Goal: Obtain resource: Download file/media

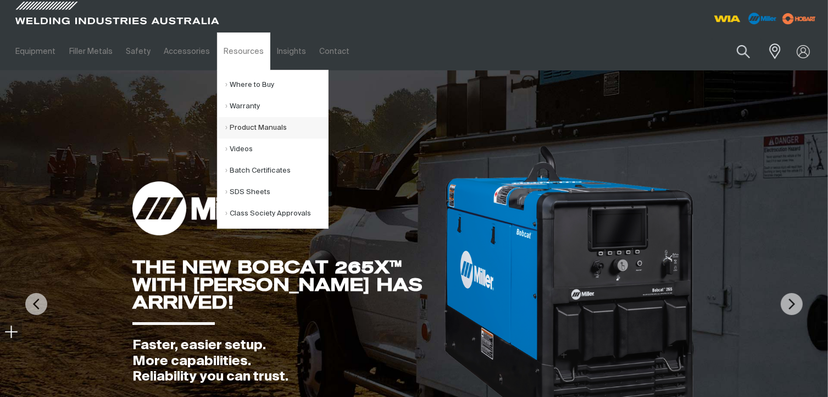
click at [237, 132] on link "Product Manuals" at bounding box center [277, 127] width 102 height 21
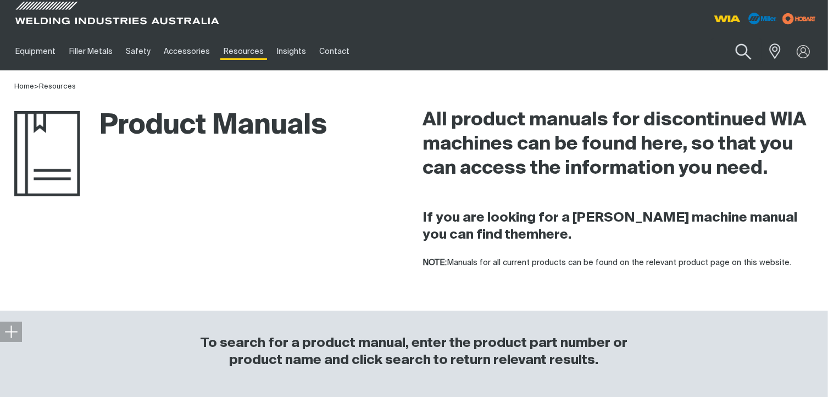
click at [742, 44] on button "Search products" at bounding box center [743, 51] width 44 height 31
click at [717, 46] on input "Search" at bounding box center [676, 51] width 169 height 25
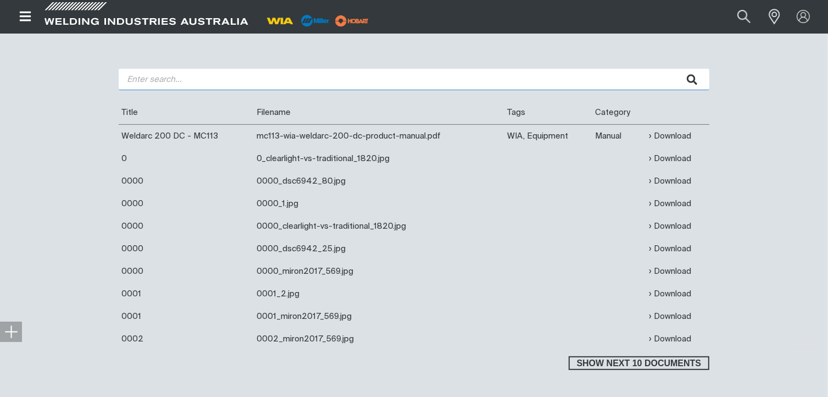
click at [284, 81] on input "search" at bounding box center [414, 79] width 591 height 21
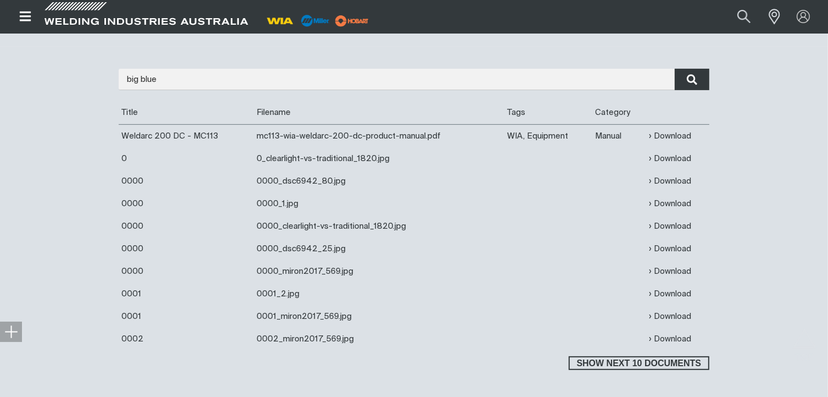
click at [686, 80] on button "submit" at bounding box center [692, 79] width 35 height 21
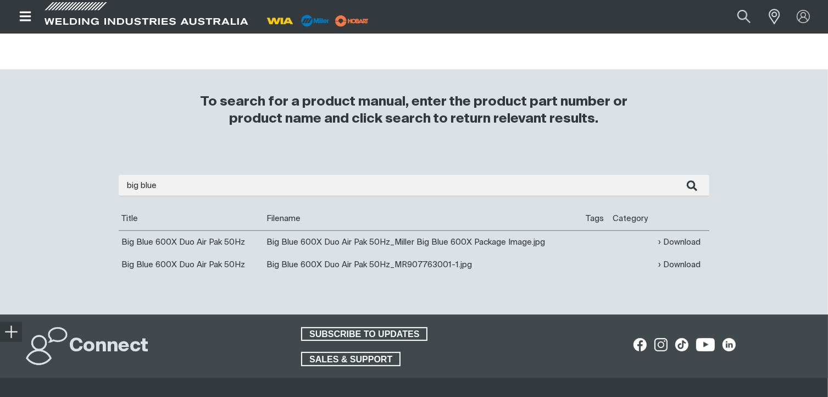
scroll to position [323, 0]
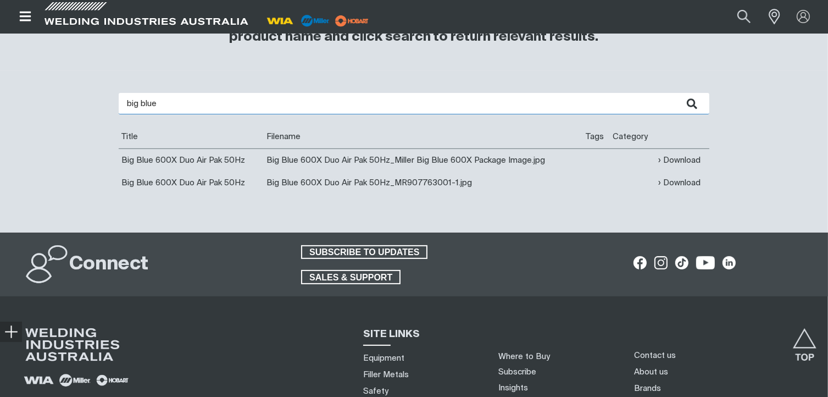
click at [216, 105] on input "big blue" at bounding box center [414, 103] width 591 height 21
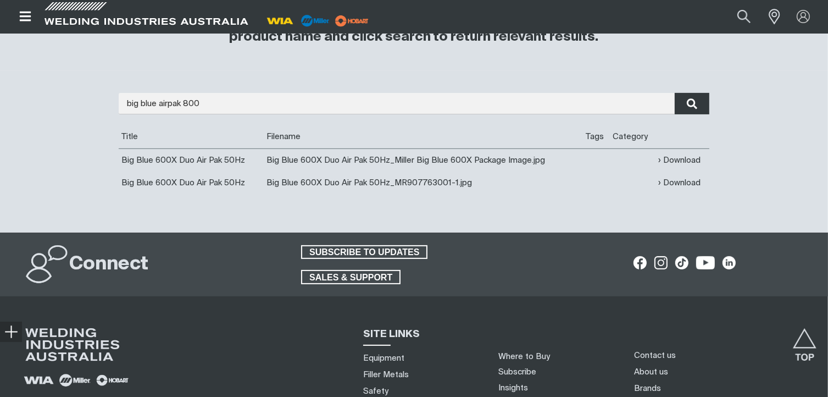
click at [687, 105] on icon "submit" at bounding box center [692, 103] width 10 height 11
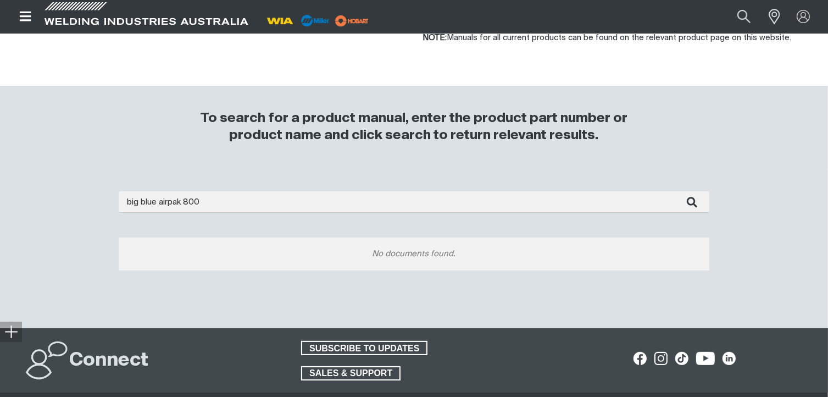
scroll to position [286, 0]
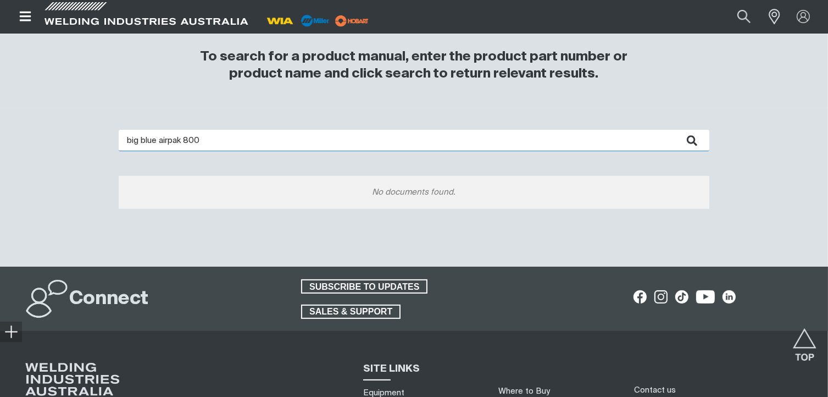
click at [129, 141] on input "big blue airpak 800" at bounding box center [414, 140] width 591 height 21
click at [675, 130] on button "submit" at bounding box center [692, 140] width 35 height 21
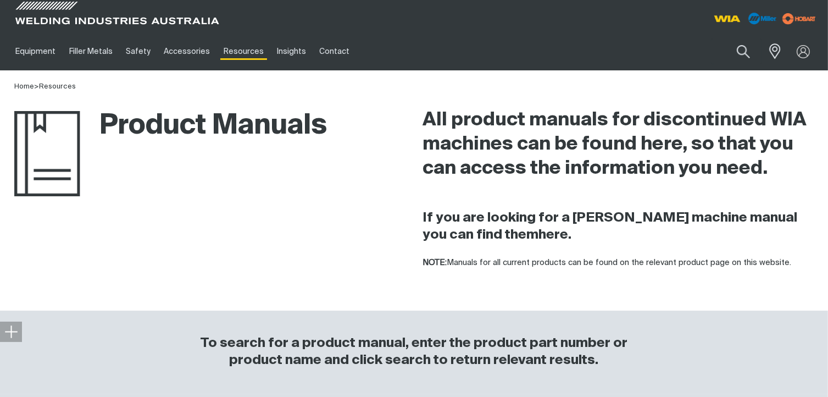
scroll to position [347, 0]
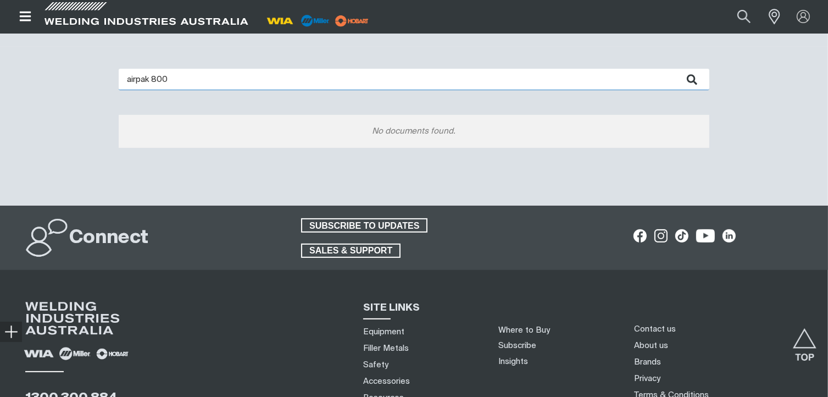
drag, startPoint x: 201, startPoint y: 76, endPoint x: -4, endPoint y: 52, distance: 206.3
click at [0, 52] on html "Jump to main navigation Search When search results are available use up and dow…" at bounding box center [414, 96] width 828 height 887
type input "800"
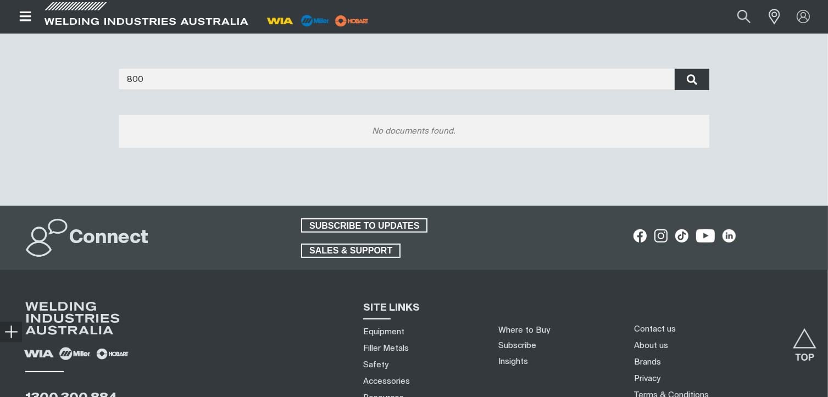
click at [690, 82] on icon "submit" at bounding box center [692, 80] width 11 height 14
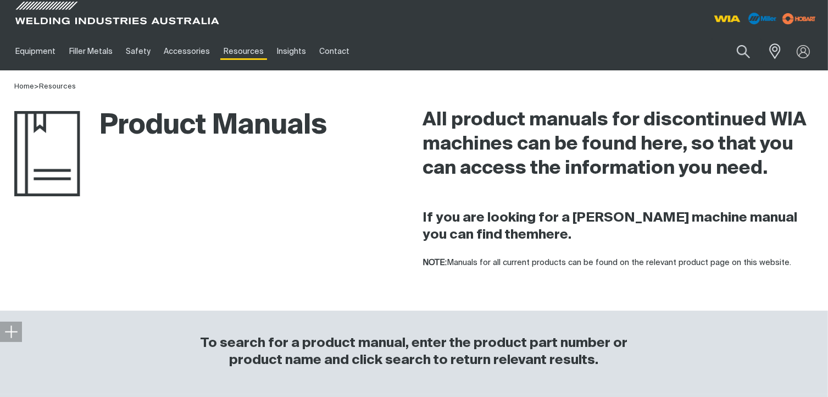
scroll to position [347, 0]
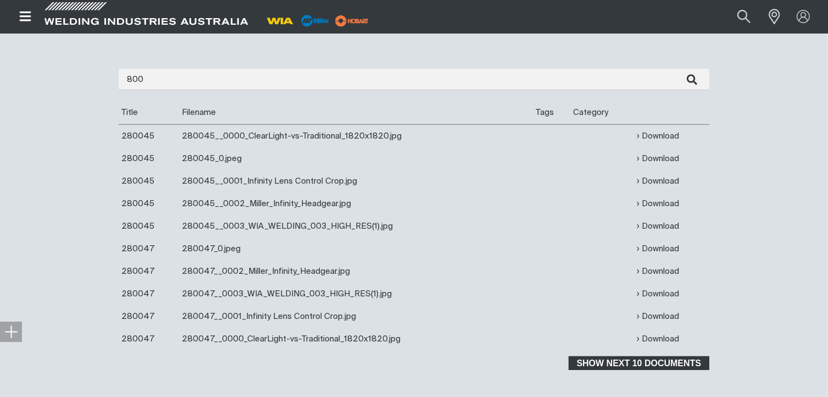
click at [647, 365] on span "Show next 10 documents" at bounding box center [639, 363] width 138 height 14
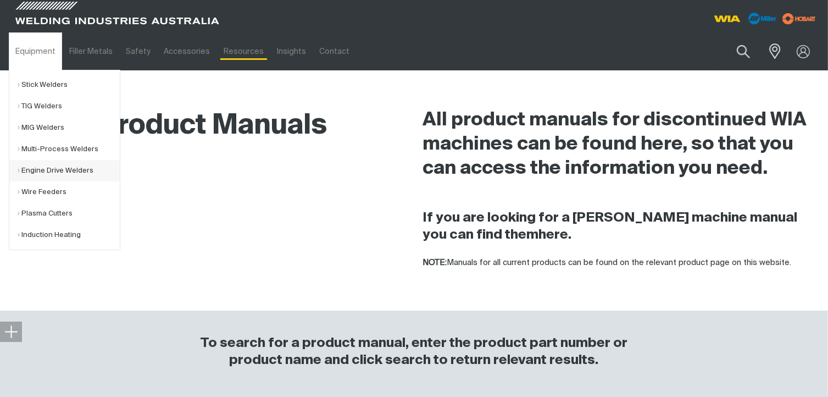
click at [34, 170] on link "Engine Drive Welders" at bounding box center [69, 170] width 102 height 21
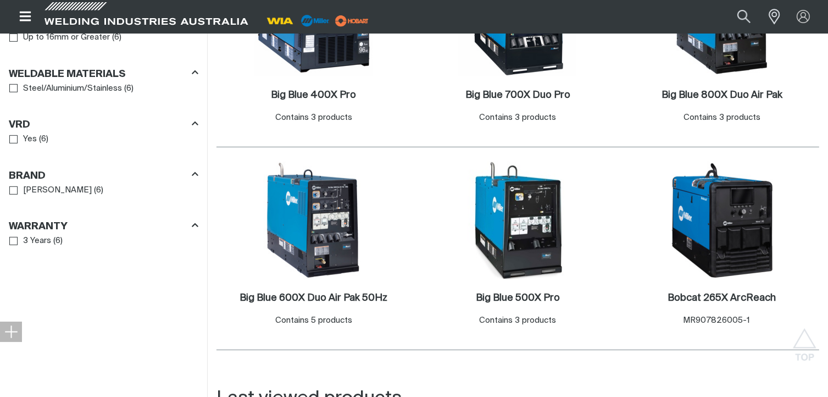
scroll to position [617, 0]
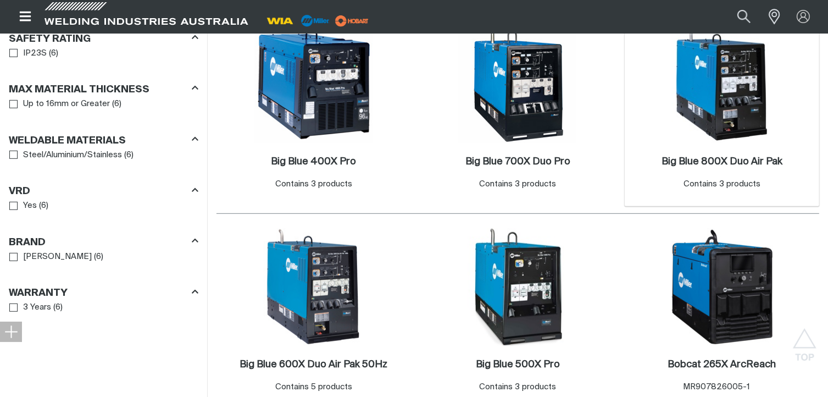
click at [744, 118] on img at bounding box center [722, 84] width 118 height 118
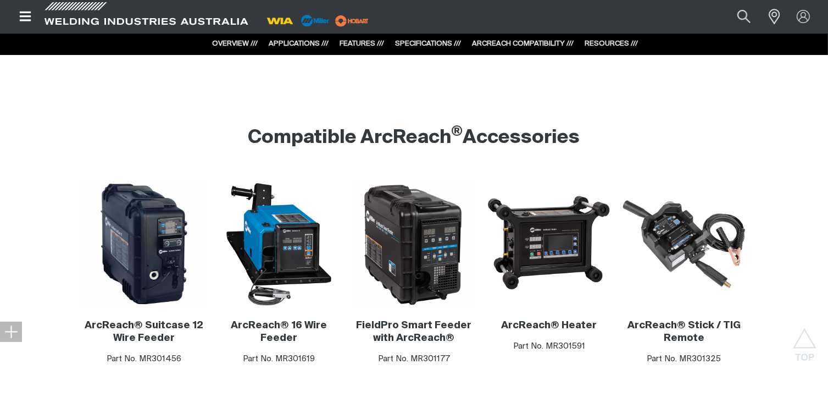
scroll to position [3084, 0]
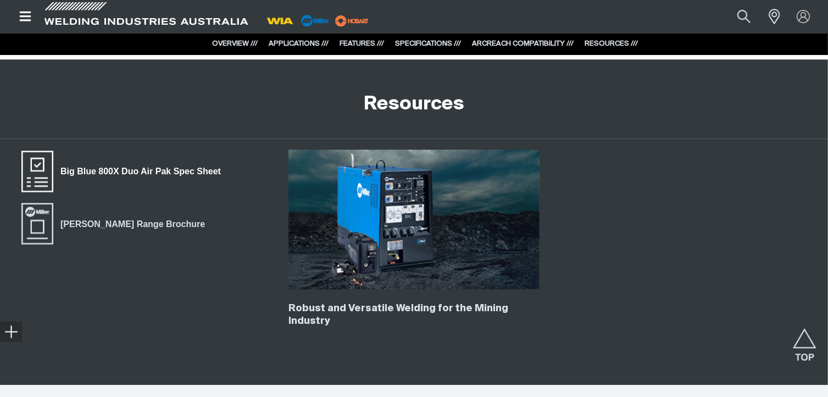
click at [90, 164] on span "Big Blue 800X Duo Air Pak Spec Sheet" at bounding box center [140, 171] width 175 height 14
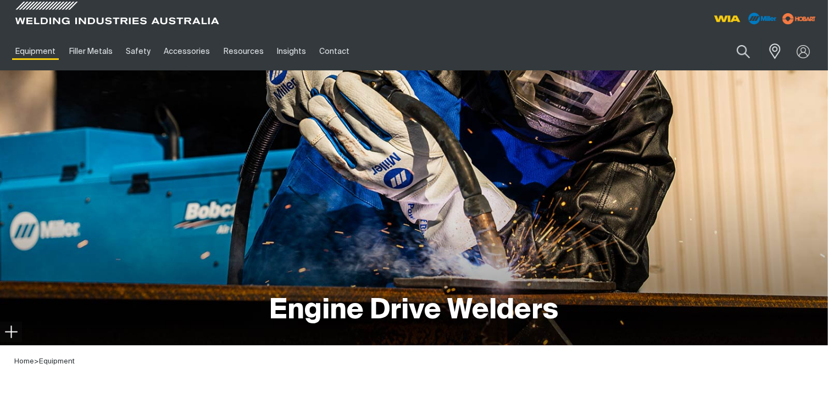
scroll to position [617, 0]
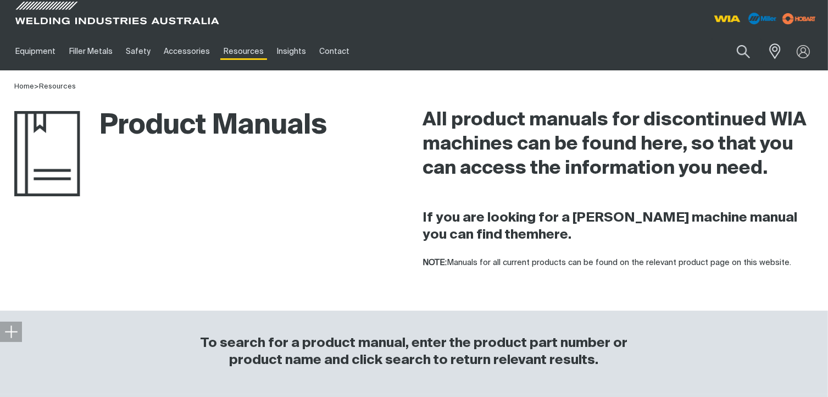
scroll to position [347, 0]
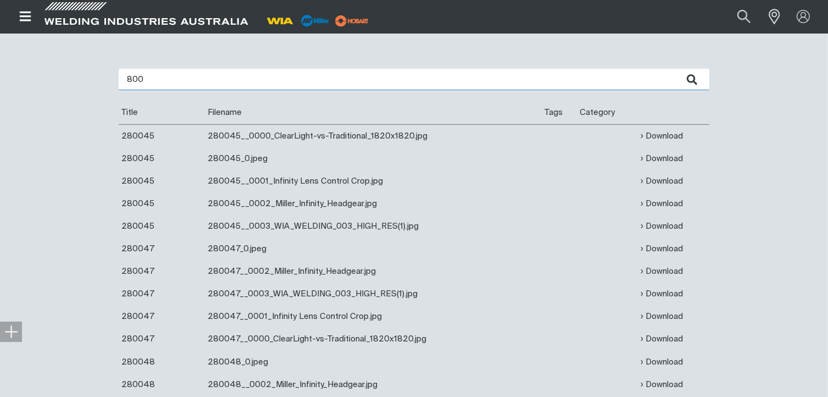
drag, startPoint x: 178, startPoint y: 74, endPoint x: 40, endPoint y: 71, distance: 138.5
click at [40, 71] on div "800 Are you looking for a product manual for a discontinued product? You're in …" at bounding box center [414, 338] width 828 height 582
paste input ": MR907763-1 ("
click at [126, 81] on input ": MR907763-1 (" at bounding box center [414, 79] width 591 height 21
click at [176, 82] on input "MR907763-1 (" at bounding box center [414, 79] width 591 height 21
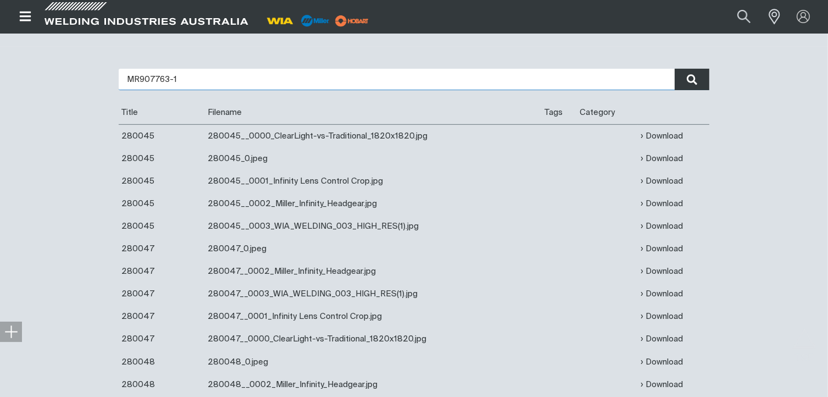
type input "MR907763-1"
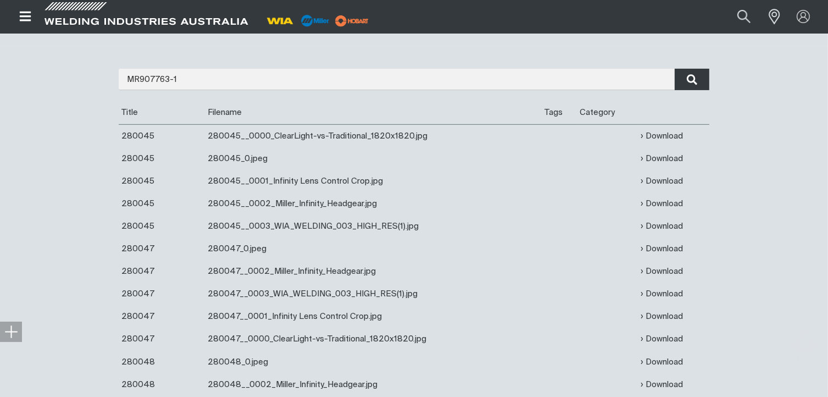
click at [696, 79] on icon "submit" at bounding box center [692, 80] width 11 height 14
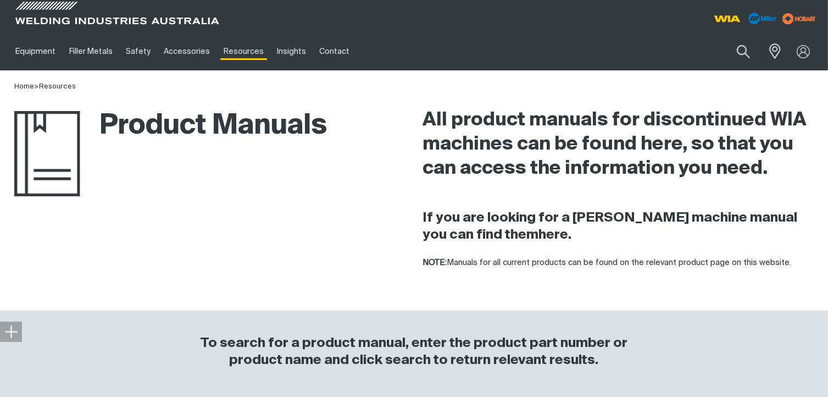
scroll to position [347, 0]
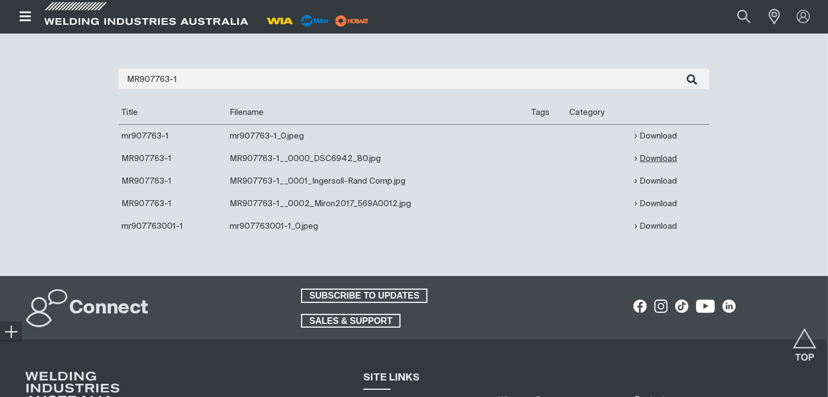
click at [652, 160] on link "Download" at bounding box center [656, 158] width 42 height 13
click at [660, 140] on link "Download" at bounding box center [656, 136] width 42 height 13
click at [637, 180] on link "Download" at bounding box center [656, 181] width 42 height 13
click at [646, 227] on link "Download" at bounding box center [656, 226] width 42 height 13
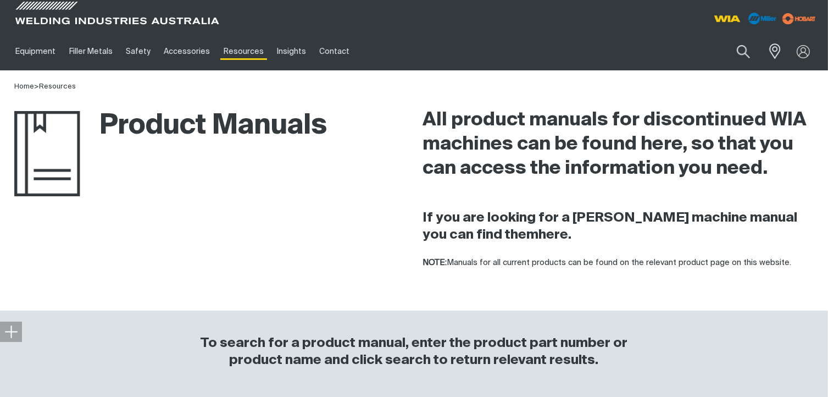
scroll to position [347, 0]
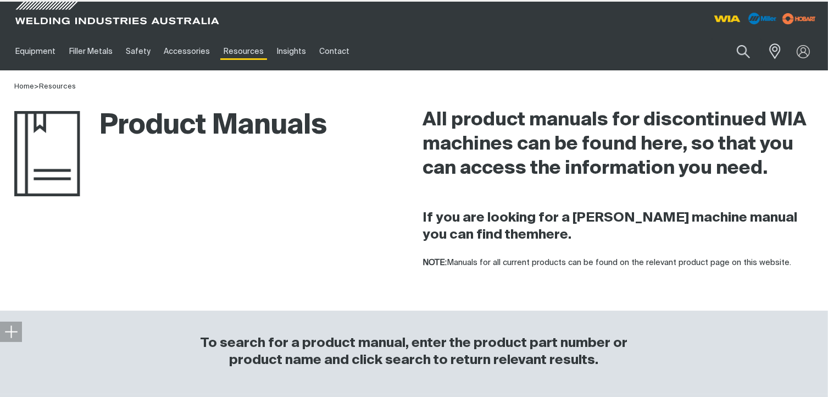
scroll to position [286, 0]
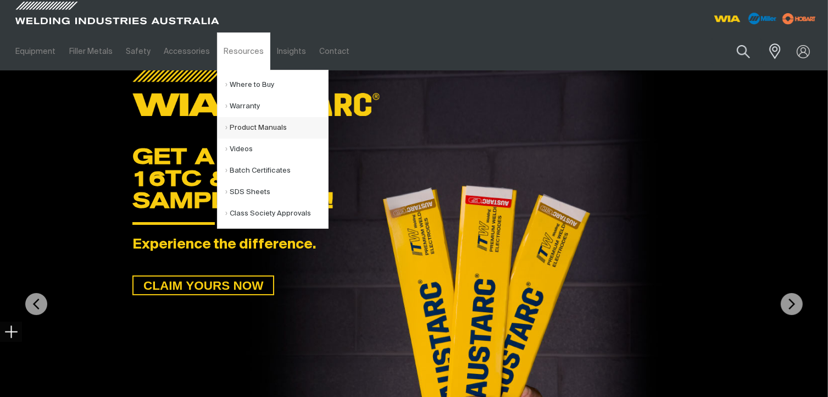
click at [241, 125] on link "Product Manuals" at bounding box center [277, 127] width 102 height 21
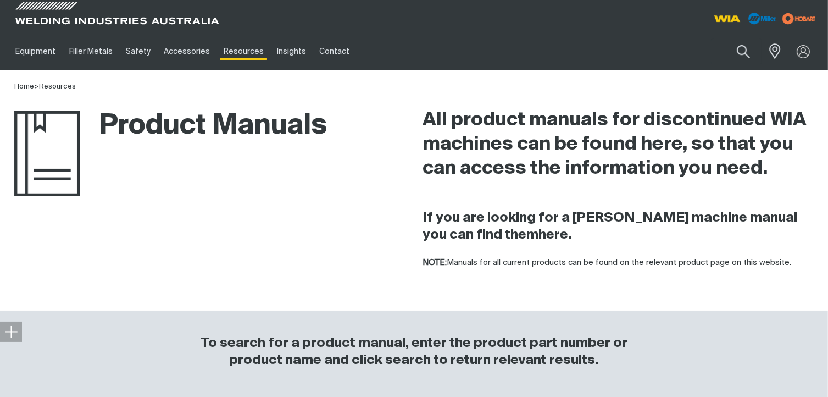
scroll to position [347, 0]
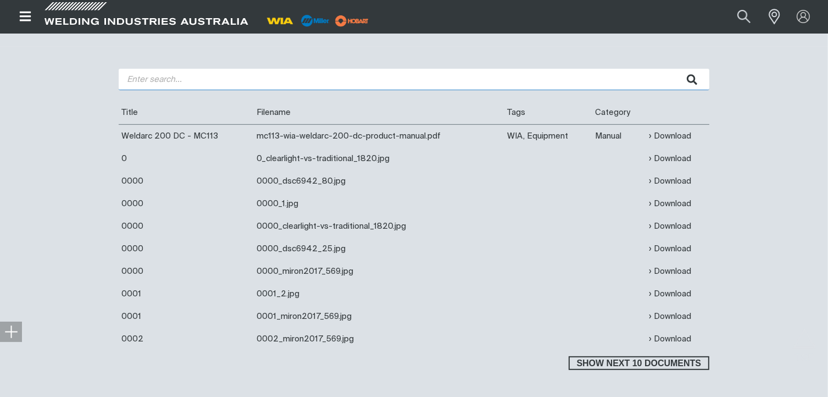
click at [158, 90] on input "search" at bounding box center [414, 79] width 591 height 21
paste input ": MR907763-1 ("
click at [126, 81] on input ": MR907763-1 (" at bounding box center [414, 79] width 591 height 21
type input "MR907763-1"
click at [675, 69] on button "submit" at bounding box center [692, 79] width 35 height 21
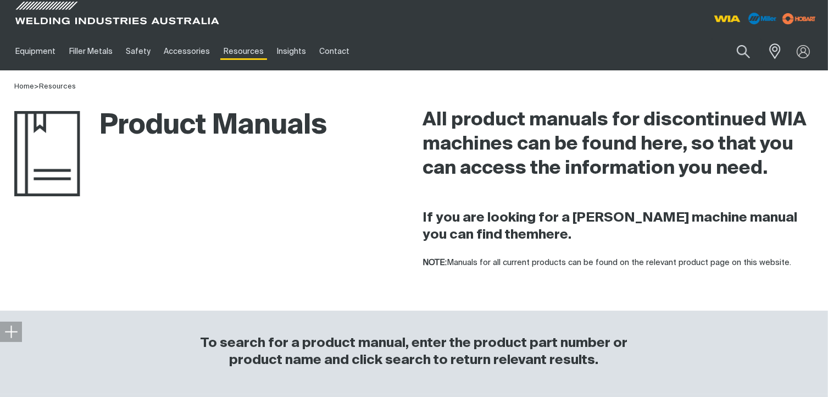
scroll to position [347, 0]
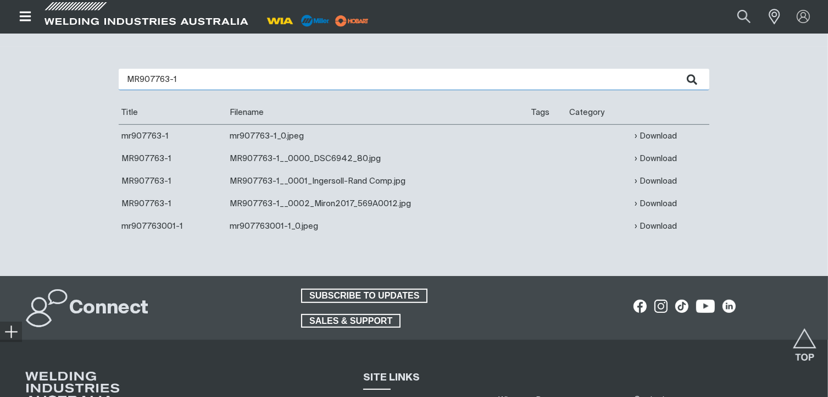
drag, startPoint x: 183, startPoint y: 77, endPoint x: -4, endPoint y: 77, distance: 187.9
click at [0, 77] on html "Jump to main navigation Search When search results are available use up and dow…" at bounding box center [414, 131] width 828 height 957
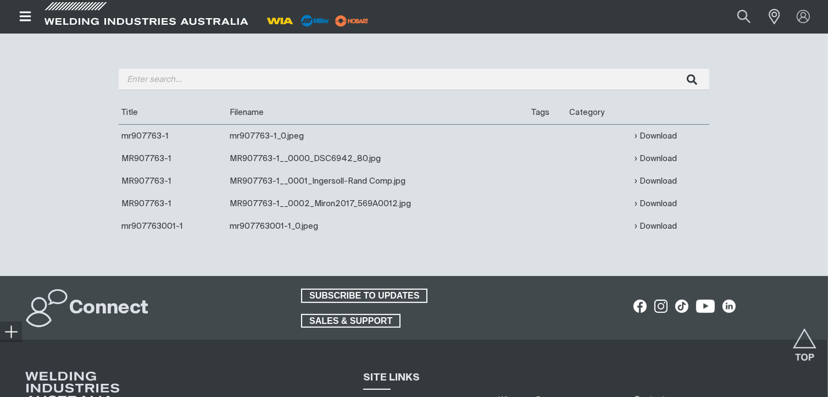
click at [578, 50] on div "Are you looking for a product manual for a discontinued product? You're in the …" at bounding box center [414, 161] width 828 height 229
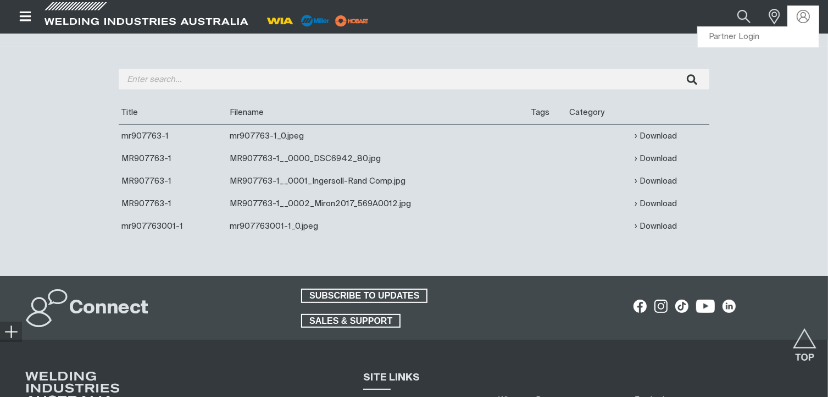
click at [797, 24] on div at bounding box center [803, 16] width 31 height 21
click at [754, 37] on link "Partner Login" at bounding box center [758, 37] width 121 height 20
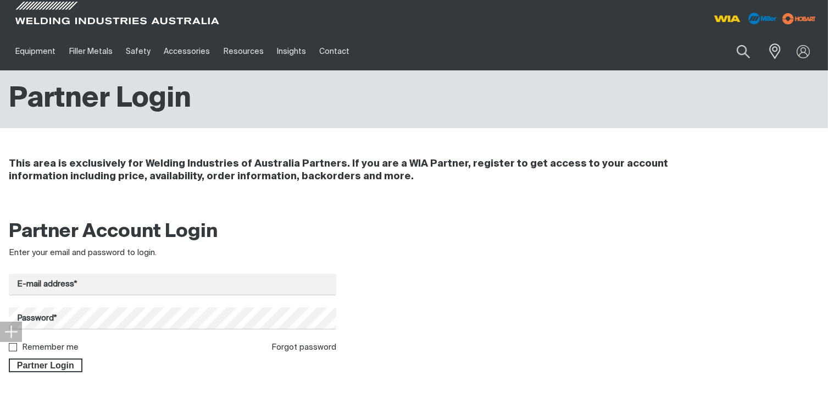
click at [65, 295] on div at bounding box center [172, 284] width 327 height 21
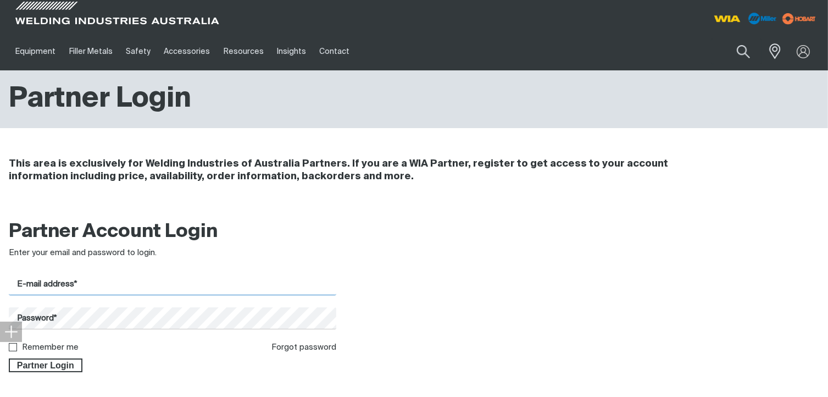
click at [67, 288] on input "E-mail address*" at bounding box center [172, 284] width 327 height 21
type input "[PERSON_NAME][EMAIL_ADDRESS][DOMAIN_NAME]"
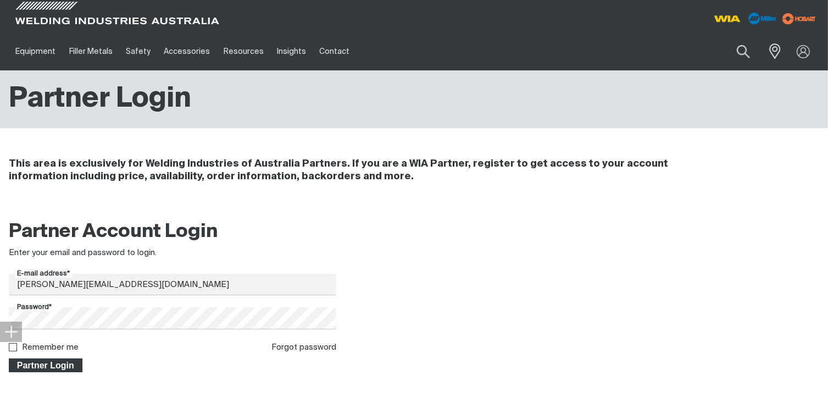
click at [59, 366] on span "Partner Login" at bounding box center [45, 365] width 71 height 14
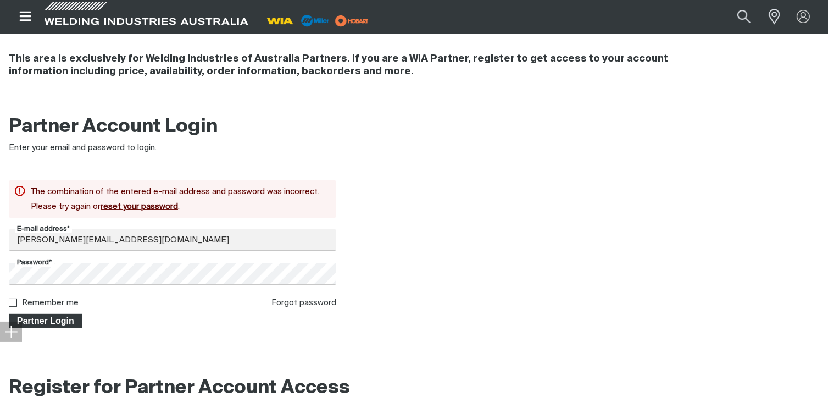
scroll to position [105, 0]
click at [137, 203] on link "reset your password" at bounding box center [139, 206] width 77 height 8
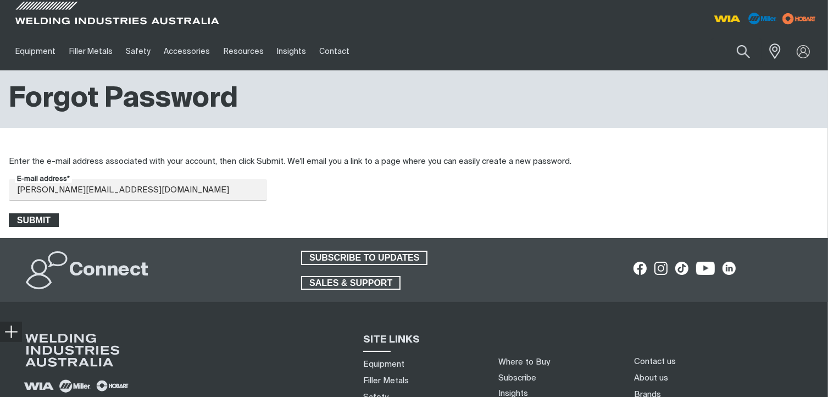
click at [20, 219] on span "Submit" at bounding box center [34, 220] width 48 height 14
